Goal: Transaction & Acquisition: Purchase product/service

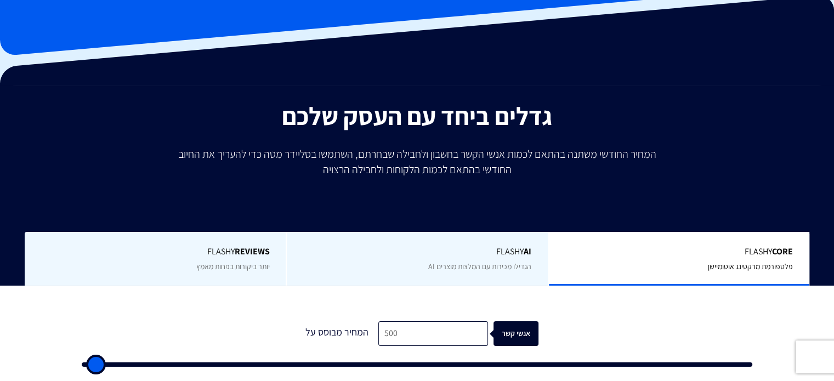
scroll to position [183, 0]
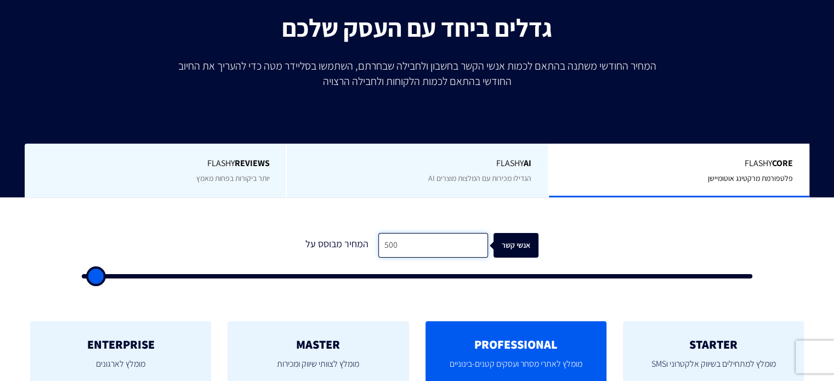
click at [417, 247] on input "500" at bounding box center [433, 245] width 110 height 25
type input "1"
type input "500"
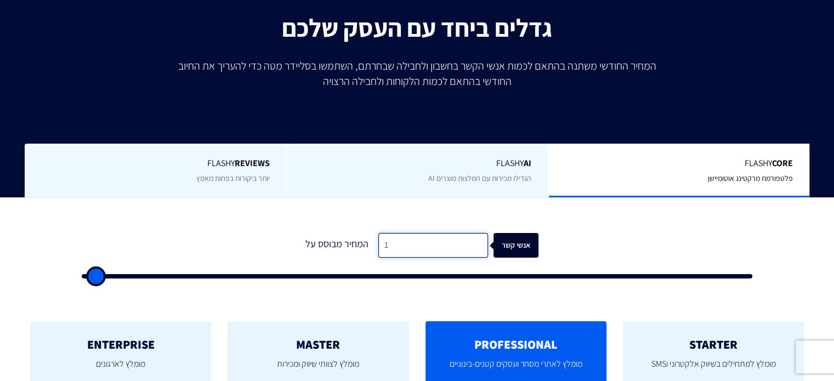
type input "13"
type input "500"
type input "130"
type input "500"
type input "1,300"
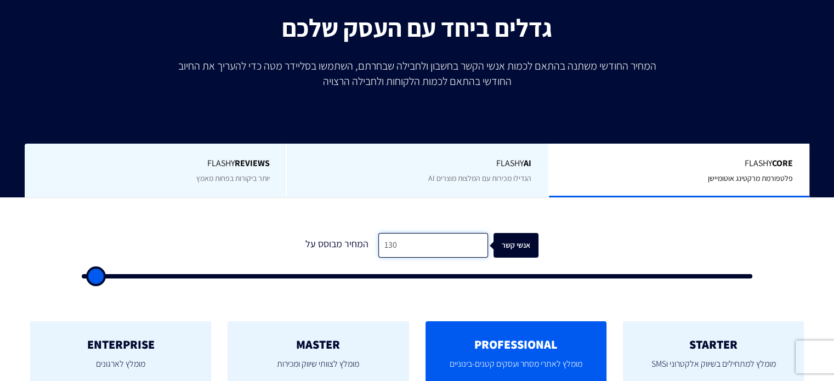
type input "1500"
click at [485, 207] on div "1 המחיר מבוסס על 1,300 אנשי קשר" at bounding box center [417, 253] width 693 height 94
click at [400, 242] on input "1,300" at bounding box center [433, 245] width 110 height 25
type input "1"
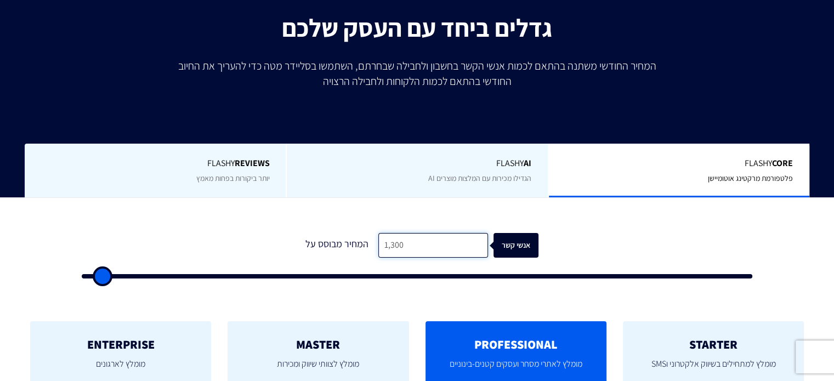
type input "500"
type input "11"
type input "500"
type input "113"
type input "500"
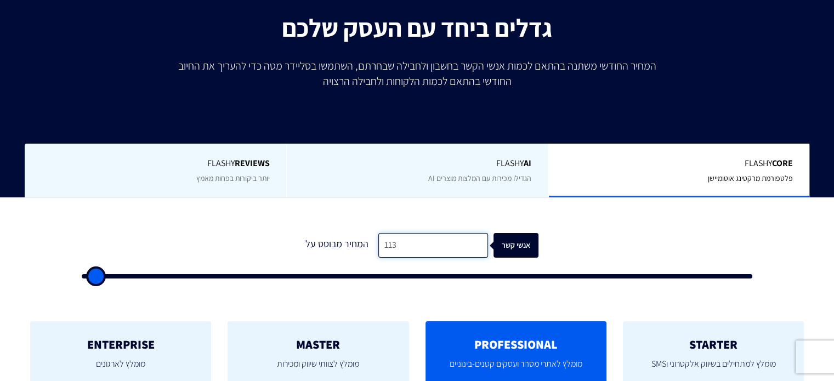
type input "1,138"
type input "1000"
click at [576, 263] on form "1 המחיר מבוסס על 1,138 אנשי קשר" at bounding box center [417, 256] width 671 height 46
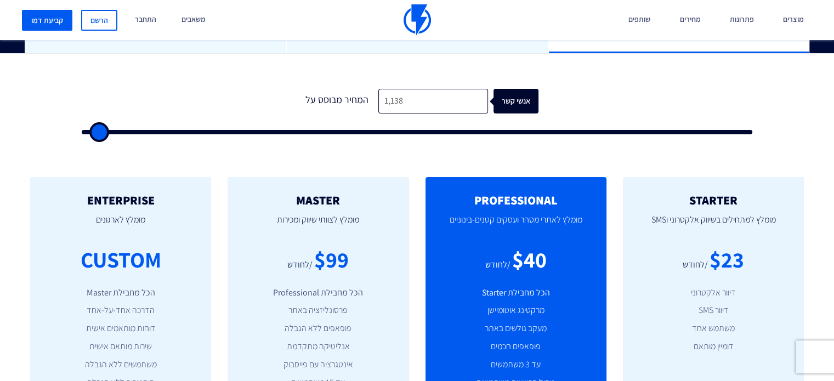
scroll to position [457, 0]
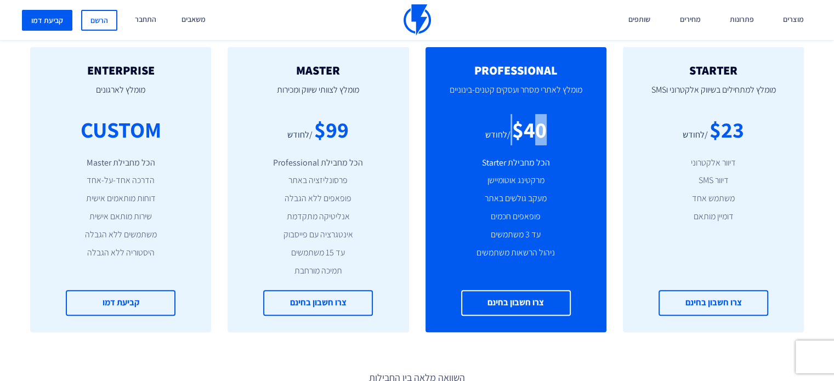
drag, startPoint x: 499, startPoint y: 123, endPoint x: 542, endPoint y: 124, distance: 43.4
click at [537, 127] on div "$40 /לחודש" at bounding box center [516, 129] width 148 height 31
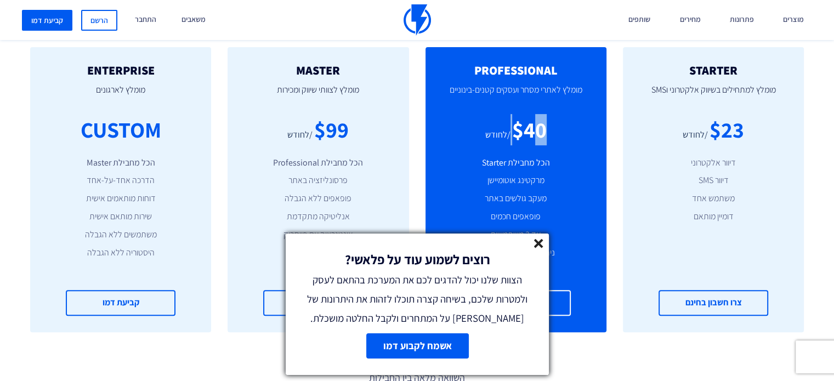
click at [540, 244] on icon at bounding box center [538, 243] width 9 height 9
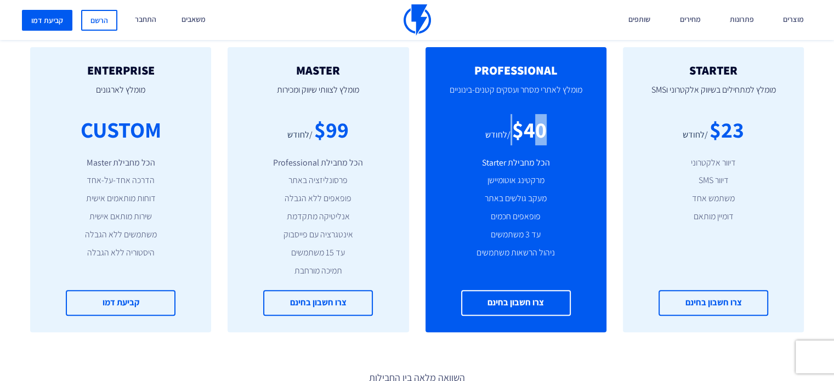
click at [533, 118] on div "$40" at bounding box center [529, 129] width 35 height 31
click at [536, 124] on div "$40" at bounding box center [529, 129] width 35 height 31
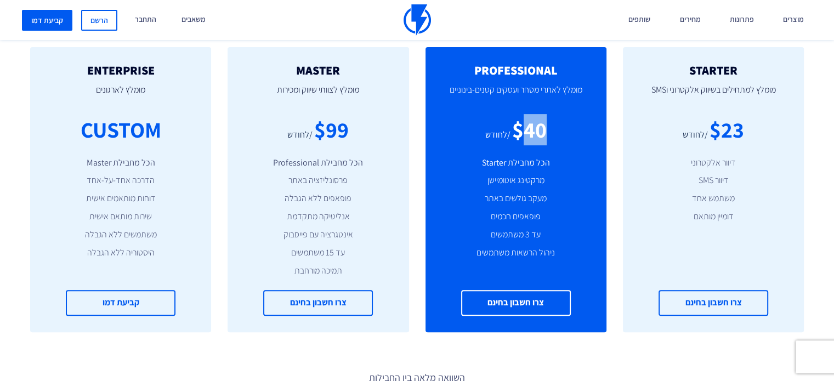
click at [536, 124] on div "$40" at bounding box center [529, 129] width 35 height 31
click at [533, 158] on li "הכל מחבילת Starter" at bounding box center [516, 163] width 148 height 13
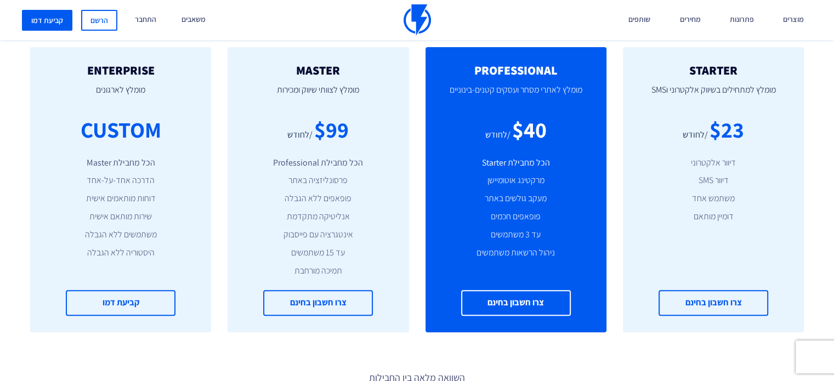
click at [516, 218] on li "פופאפים חכמים" at bounding box center [516, 217] width 148 height 13
click at [520, 229] on li "עד 3 משתמשים" at bounding box center [516, 235] width 148 height 13
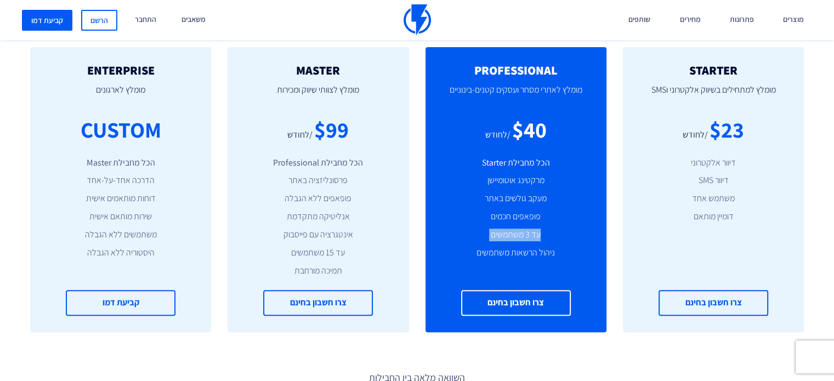
click at [520, 229] on li "עד 3 משתמשים" at bounding box center [516, 235] width 148 height 13
click at [492, 218] on li "פופאפים חכמים" at bounding box center [516, 217] width 148 height 13
click at [523, 127] on div "$40" at bounding box center [529, 129] width 35 height 31
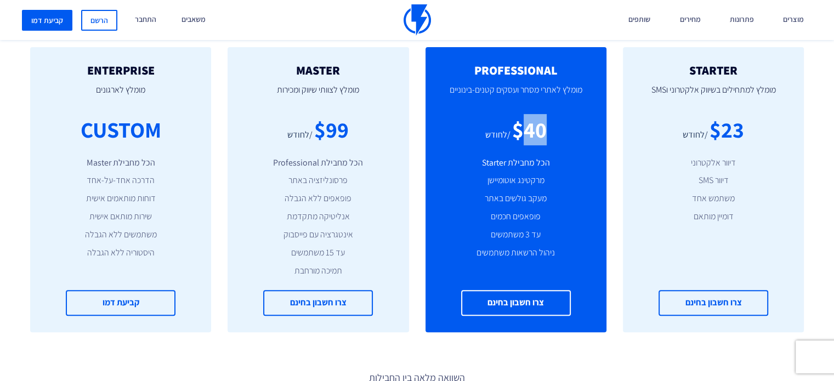
click at [523, 127] on div "$40" at bounding box center [529, 129] width 35 height 31
click at [516, 118] on div "$40" at bounding box center [529, 129] width 35 height 31
click at [513, 127] on div "$40" at bounding box center [529, 129] width 35 height 31
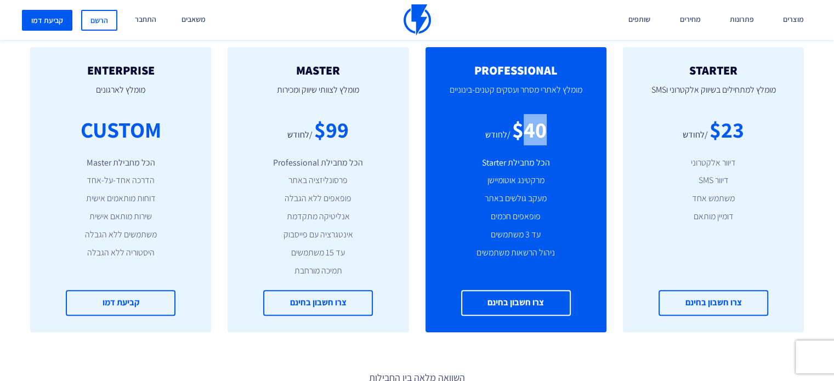
click at [513, 127] on div "$40" at bounding box center [529, 129] width 35 height 31
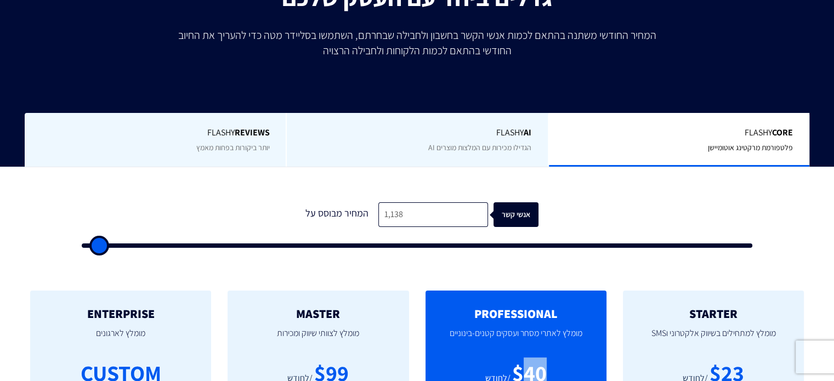
scroll to position [183, 0]
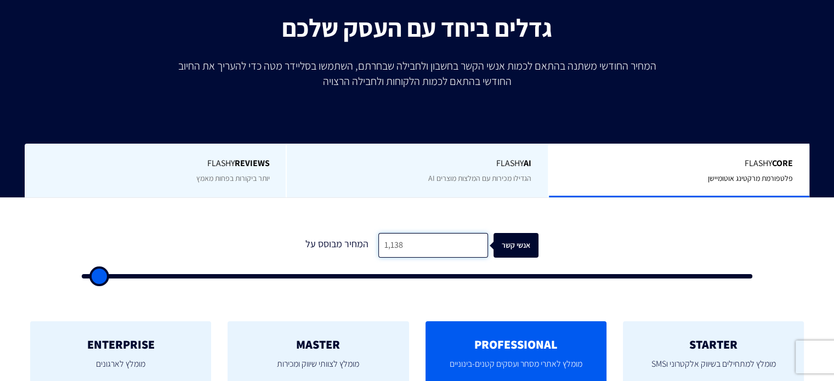
drag, startPoint x: 387, startPoint y: 243, endPoint x: 396, endPoint y: 244, distance: 9.3
click at [396, 244] on input "1,138" at bounding box center [433, 245] width 110 height 25
type input "11"
type input "500"
type input "115"
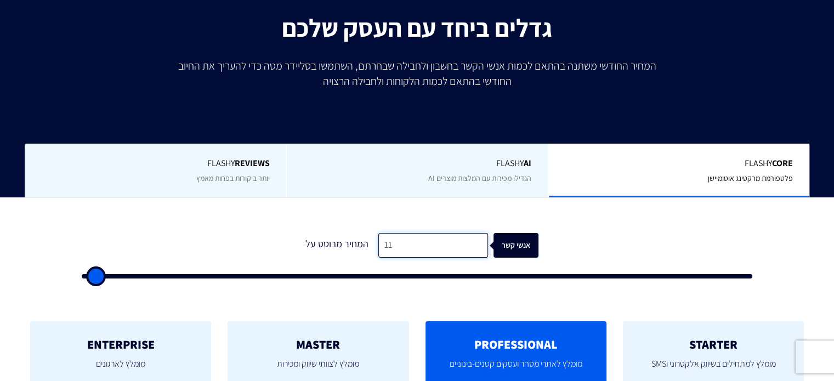
type input "500"
type input "1,150"
type input "1000"
type input "11,500"
type input "11500"
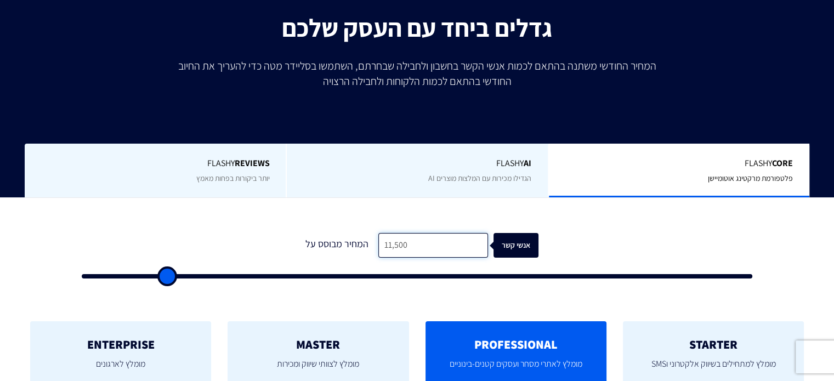
type input "1,150"
type input "1000"
type input "115"
type input "500"
type input "11"
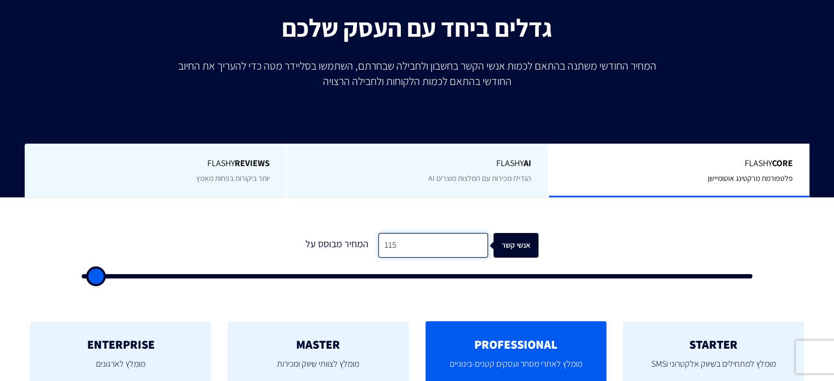
type input "500"
type input "1"
type input "500"
type input "15"
type input "500"
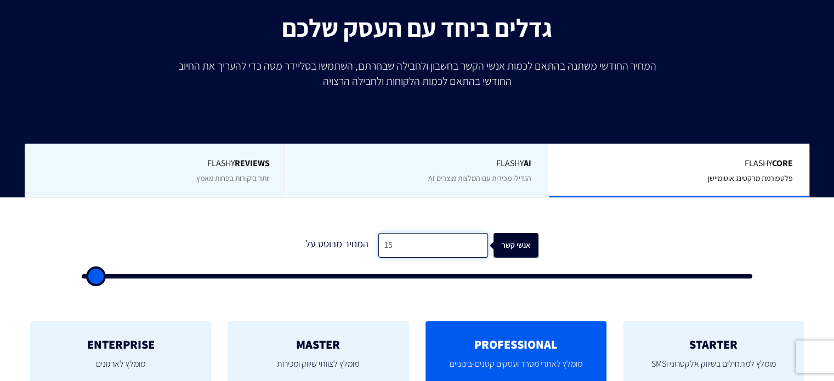
type input "150"
type input "500"
type input "1,500"
type input "1500"
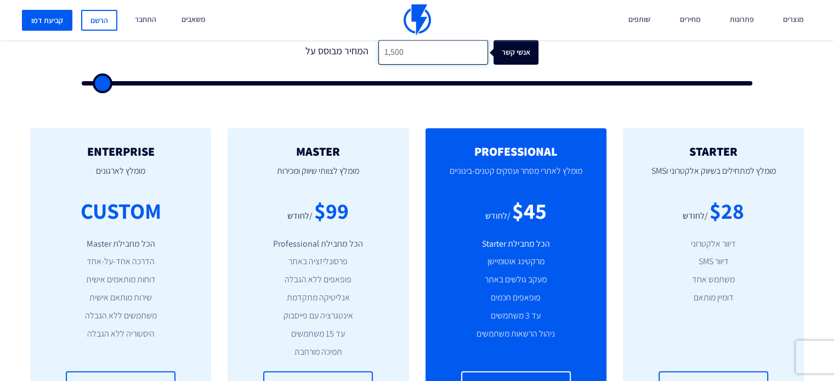
scroll to position [365, 0]
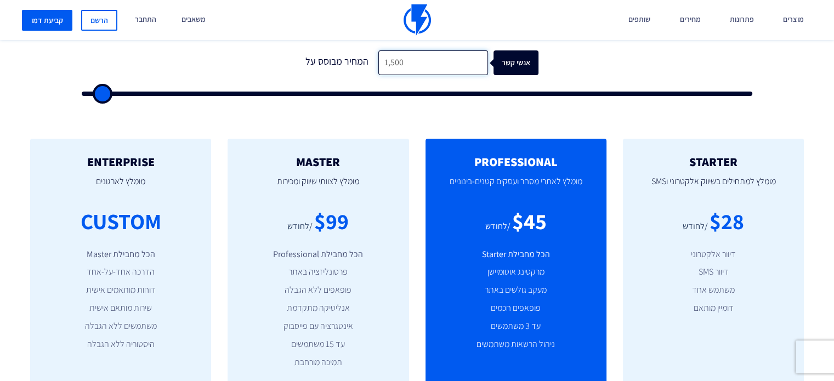
type input "150"
type input "500"
type input "15"
type input "500"
type input "1"
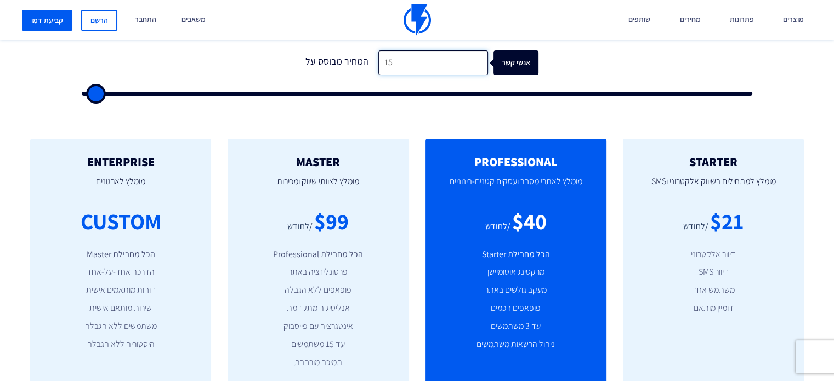
type input "500"
click at [400, 65] on input "1" at bounding box center [433, 62] width 110 height 25
type input "3"
type input "500"
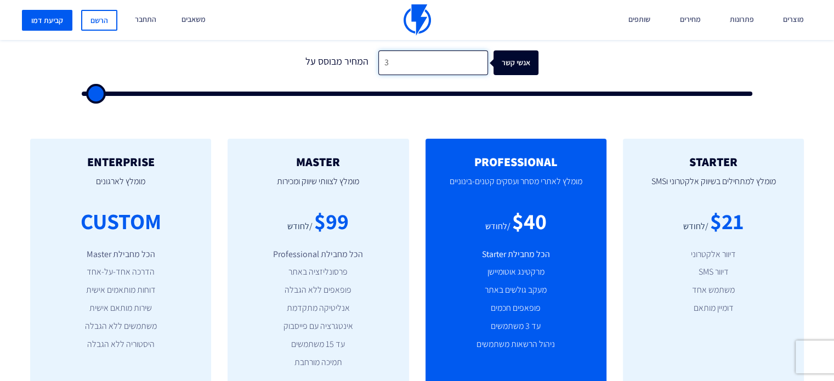
type input "30"
type input "500"
type input "300"
type input "500"
type input "3,000"
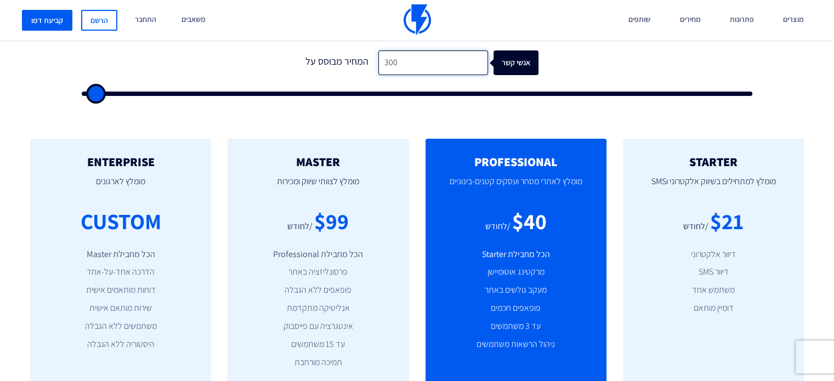
type input "3000"
type input "3,000"
click at [537, 228] on div "$75" at bounding box center [529, 221] width 35 height 31
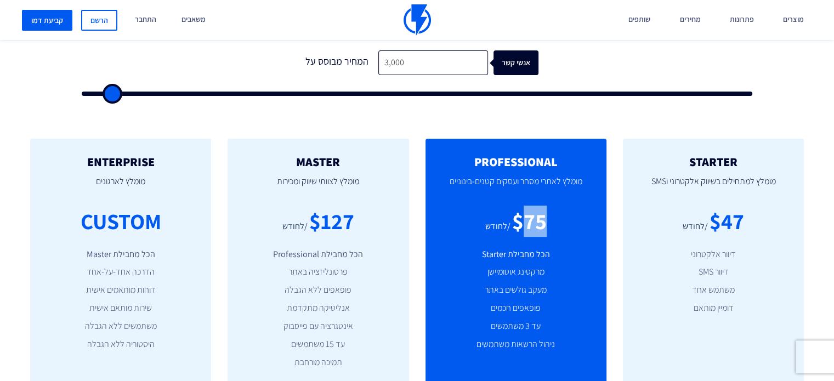
click at [537, 228] on div "$75" at bounding box center [529, 221] width 35 height 31
click at [526, 226] on div "$75" at bounding box center [529, 221] width 35 height 31
click at [535, 219] on div "$75" at bounding box center [529, 221] width 35 height 31
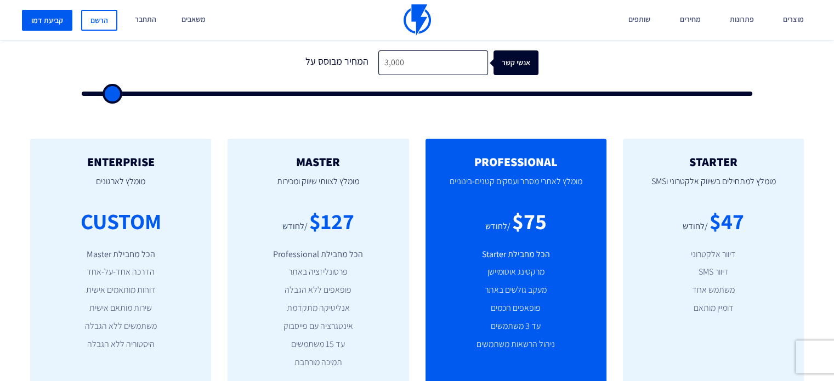
click at [507, 231] on div "/לחודש" at bounding box center [497, 226] width 25 height 13
click at [518, 212] on div "$75" at bounding box center [529, 221] width 35 height 31
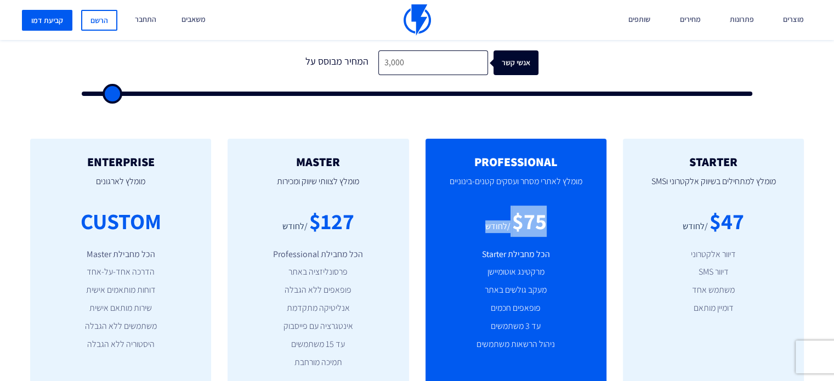
click at [518, 212] on div "$75" at bounding box center [529, 221] width 35 height 31
click at [520, 165] on h2 "PROFESSIONAL" at bounding box center [516, 161] width 148 height 13
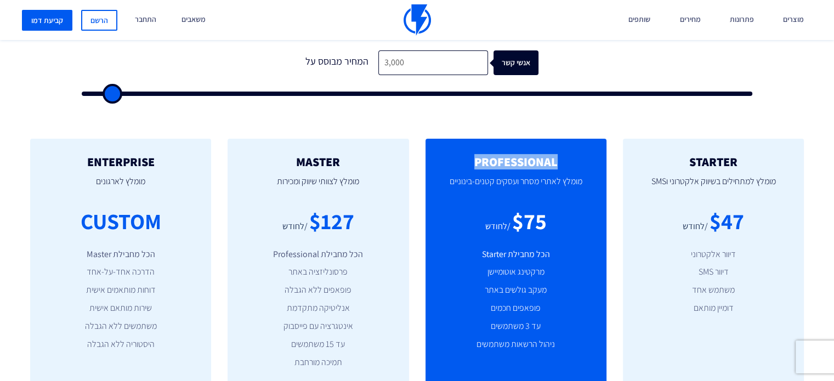
click at [520, 165] on h2 "PROFESSIONAL" at bounding box center [516, 161] width 148 height 13
click at [509, 230] on div "/לחודש" at bounding box center [497, 226] width 25 height 13
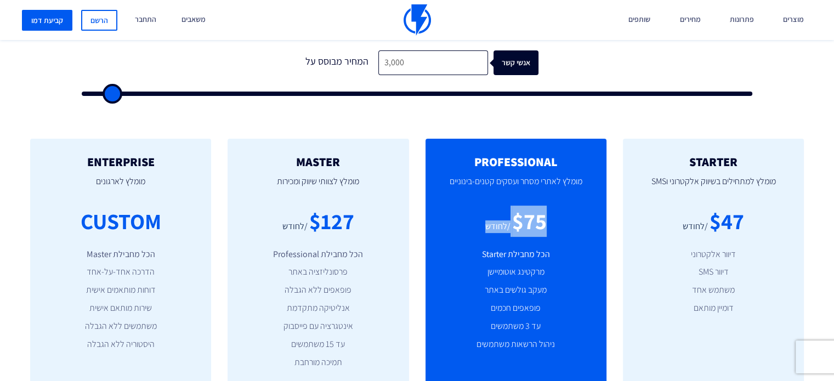
click at [509, 230] on div "/לחודש" at bounding box center [497, 226] width 25 height 13
click at [508, 165] on h2 "PROFESSIONAL" at bounding box center [516, 161] width 148 height 13
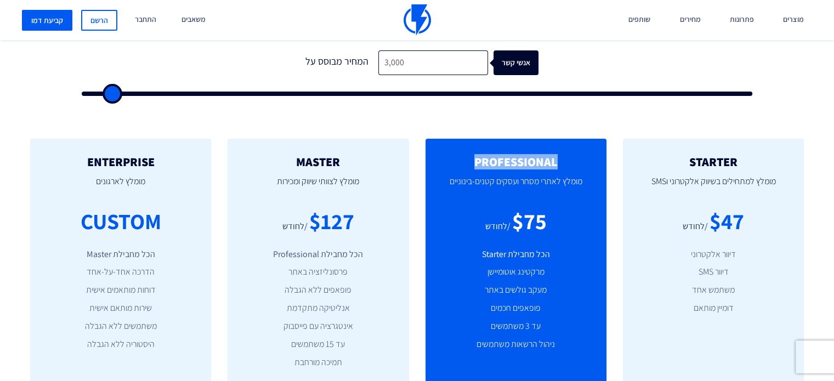
click at [508, 165] on h2 "PROFESSIONAL" at bounding box center [516, 161] width 148 height 13
click at [513, 220] on div "$75" at bounding box center [529, 221] width 35 height 31
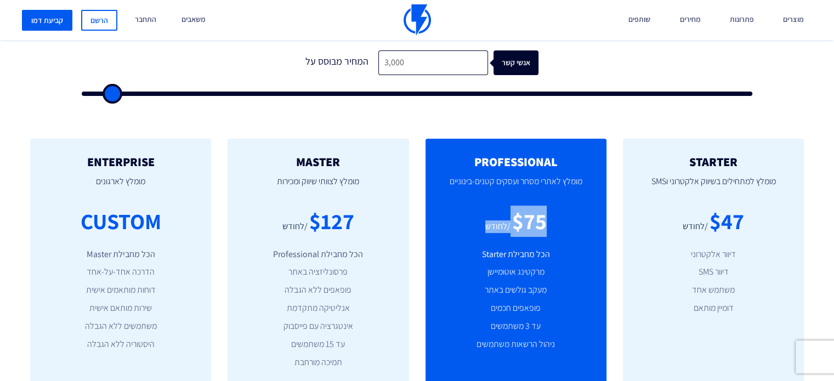
click at [513, 220] on div "$75" at bounding box center [529, 221] width 35 height 31
click at [509, 222] on div "/לחודש" at bounding box center [497, 226] width 25 height 13
click at [517, 164] on h2 "PROFESSIONAL" at bounding box center [516, 161] width 148 height 13
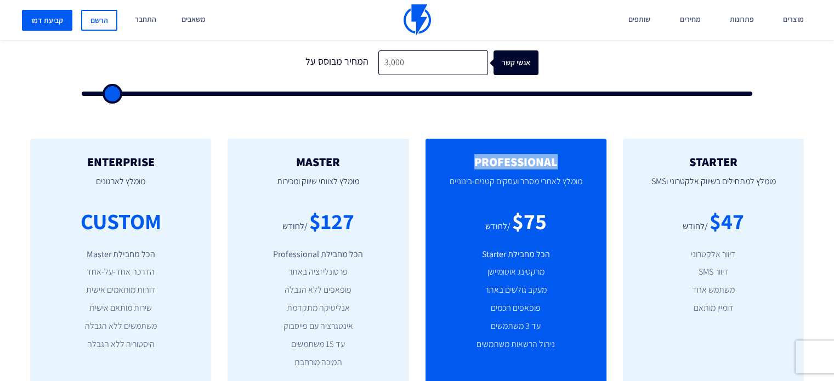
click at [517, 164] on h2 "PROFESSIONAL" at bounding box center [516, 161] width 148 height 13
click at [514, 221] on div "$75" at bounding box center [529, 221] width 35 height 31
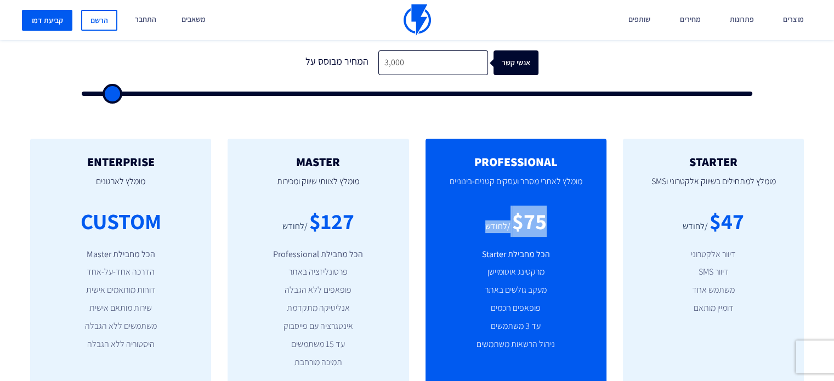
click at [514, 221] on div "$75" at bounding box center [529, 221] width 35 height 31
